Goal: Task Accomplishment & Management: Manage account settings

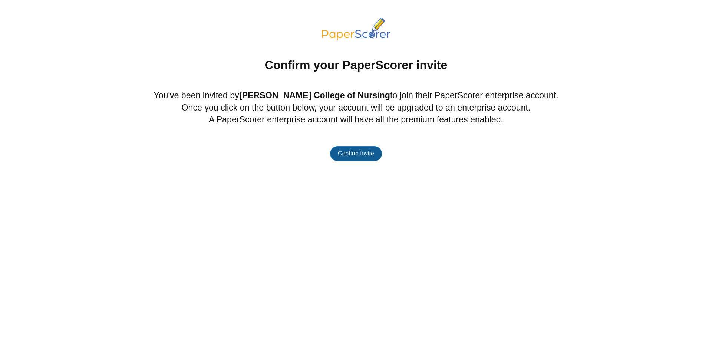
click at [349, 157] on link "Confirm invite" at bounding box center [356, 153] width 52 height 15
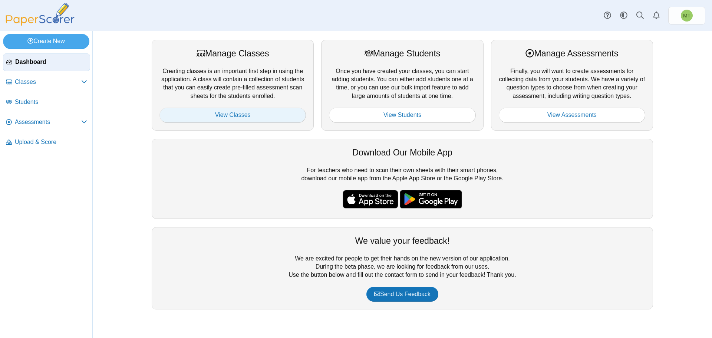
click at [252, 120] on link "View Classes" at bounding box center [233, 115] width 147 height 15
click at [621, 17] on use at bounding box center [623, 15] width 7 height 7
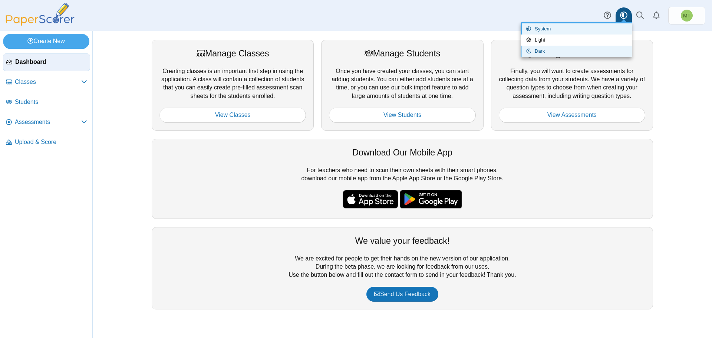
click at [608, 49] on link "Dark" at bounding box center [576, 51] width 111 height 11
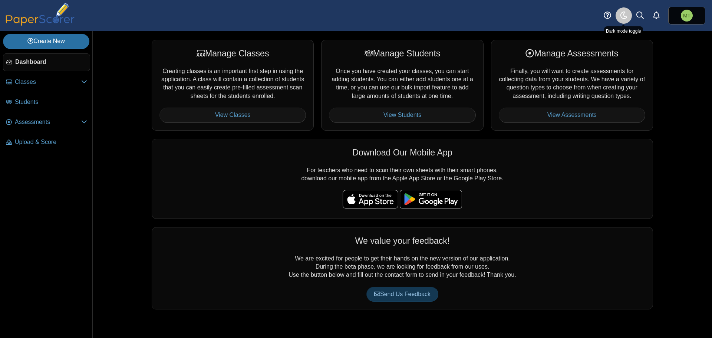
click at [623, 20] on link at bounding box center [624, 15] width 16 height 16
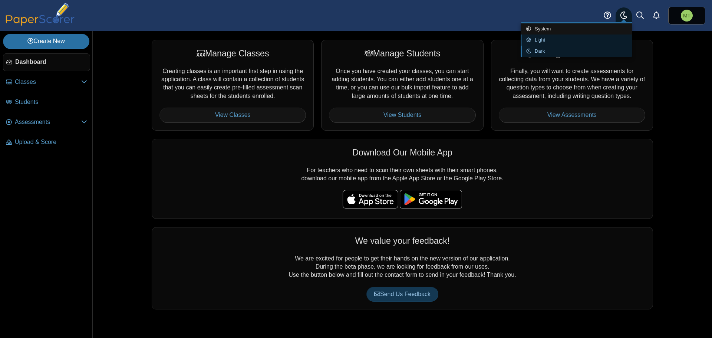
click at [601, 38] on link "Light" at bounding box center [576, 40] width 111 height 11
